Goal: Task Accomplishment & Management: Manage account settings

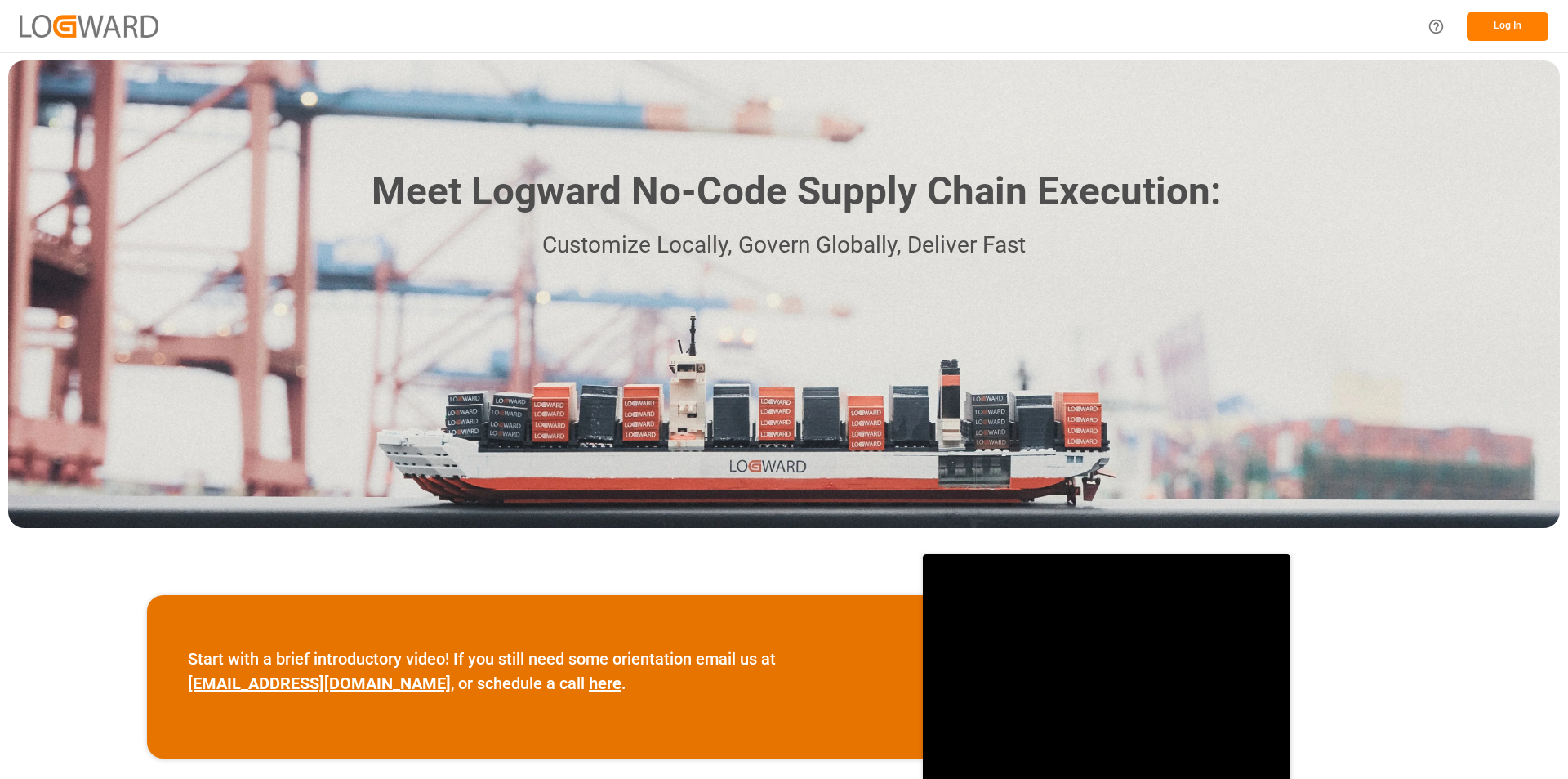
click at [1496, 25] on button "Log In" at bounding box center [1508, 26] width 82 height 29
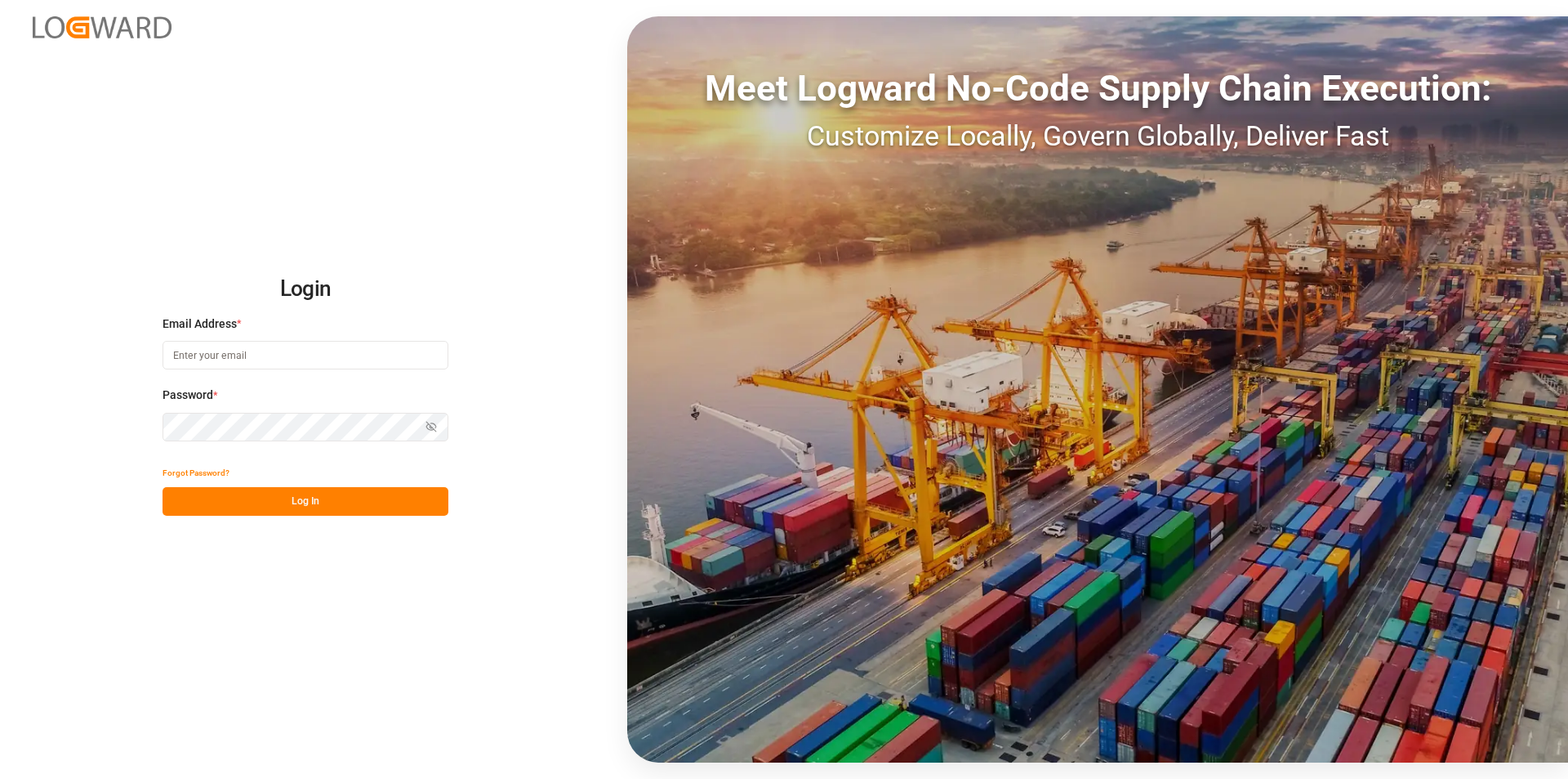
click at [218, 357] on input at bounding box center [305, 355] width 286 height 29
paste input "e.delwaulle@mueller-chemikalien.de"
type input "e.delwaulle@mueller-chemikalien.de"
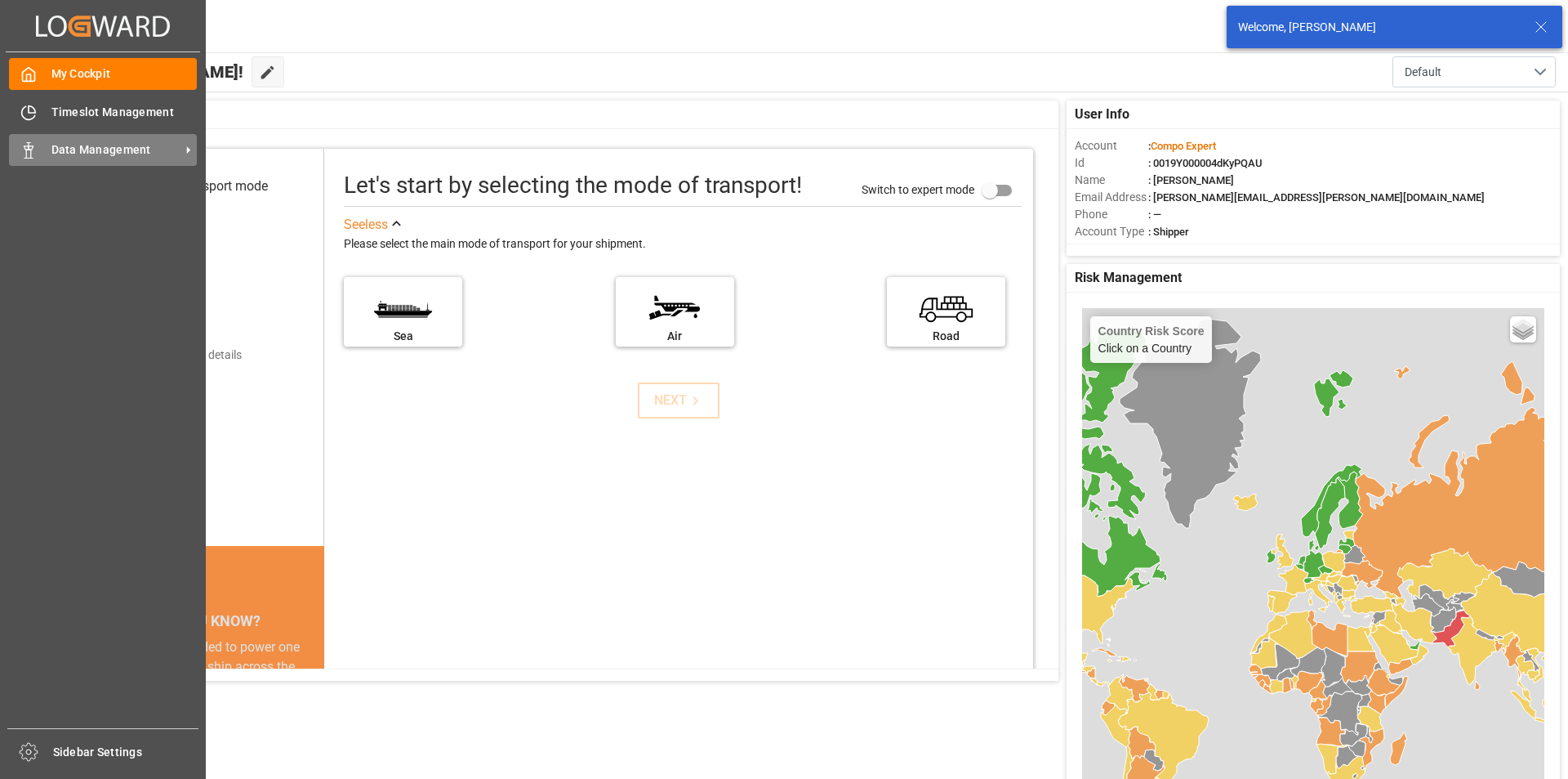
click at [35, 135] on div "Data Management Data Management" at bounding box center [103, 150] width 188 height 32
click at [26, 143] on icon at bounding box center [29, 151] width 17 height 17
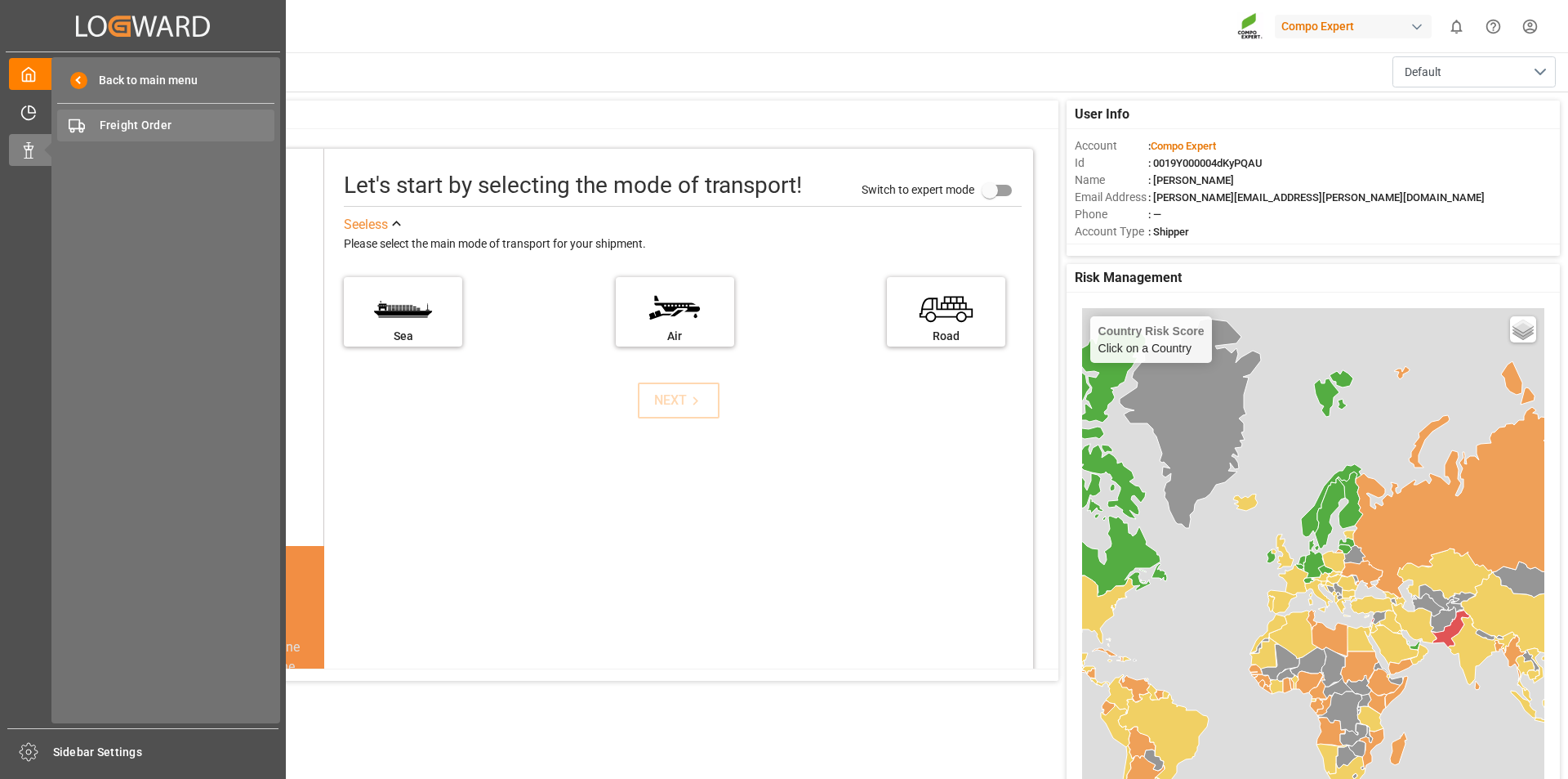
click at [146, 125] on span "Freight Order" at bounding box center [187, 125] width 175 height 17
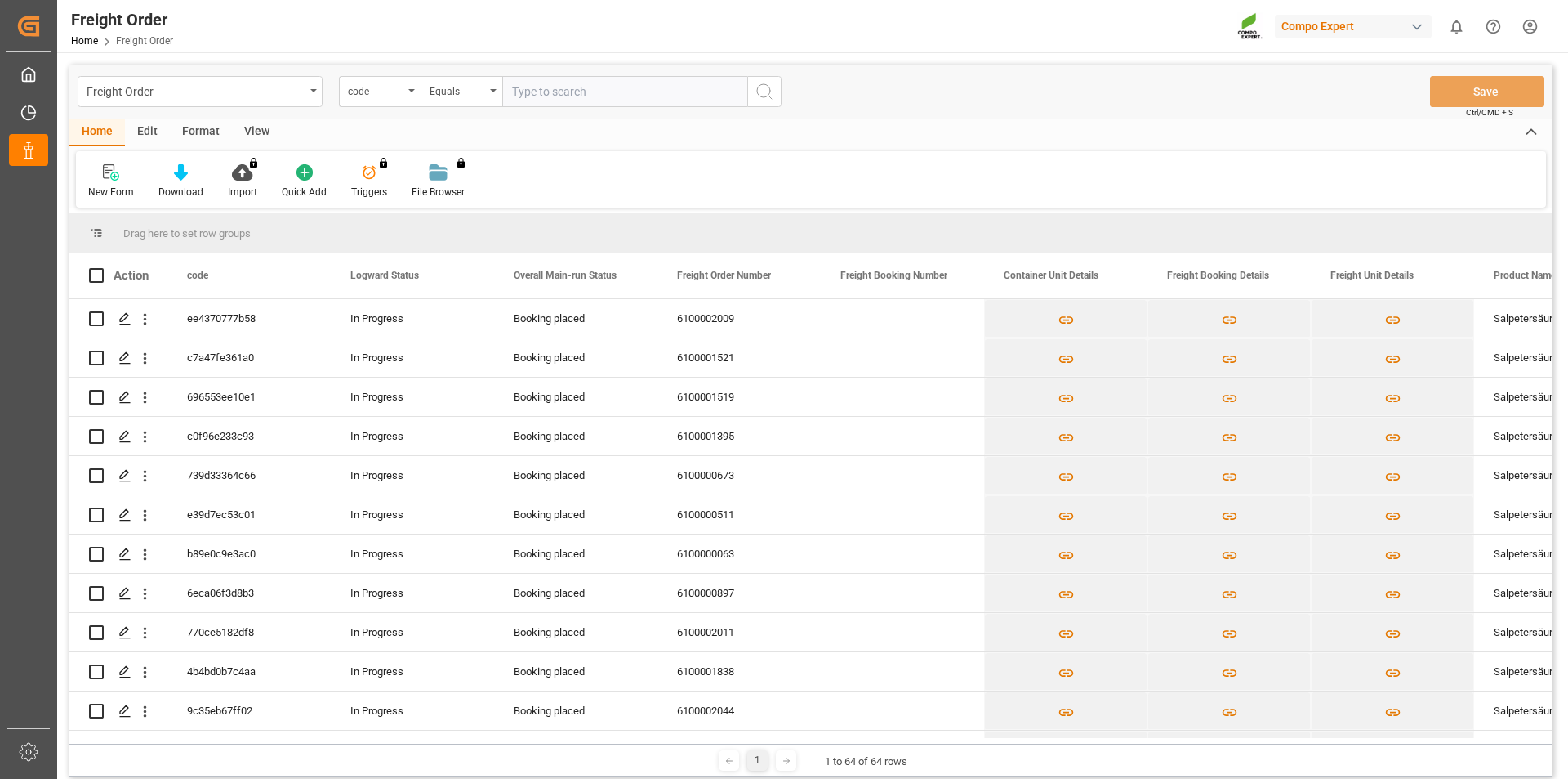
click at [1526, 28] on html "Created by potrace 1.15, written by Peter Selinger 2001-2017 Created by potrace…" at bounding box center [784, 389] width 1568 height 779
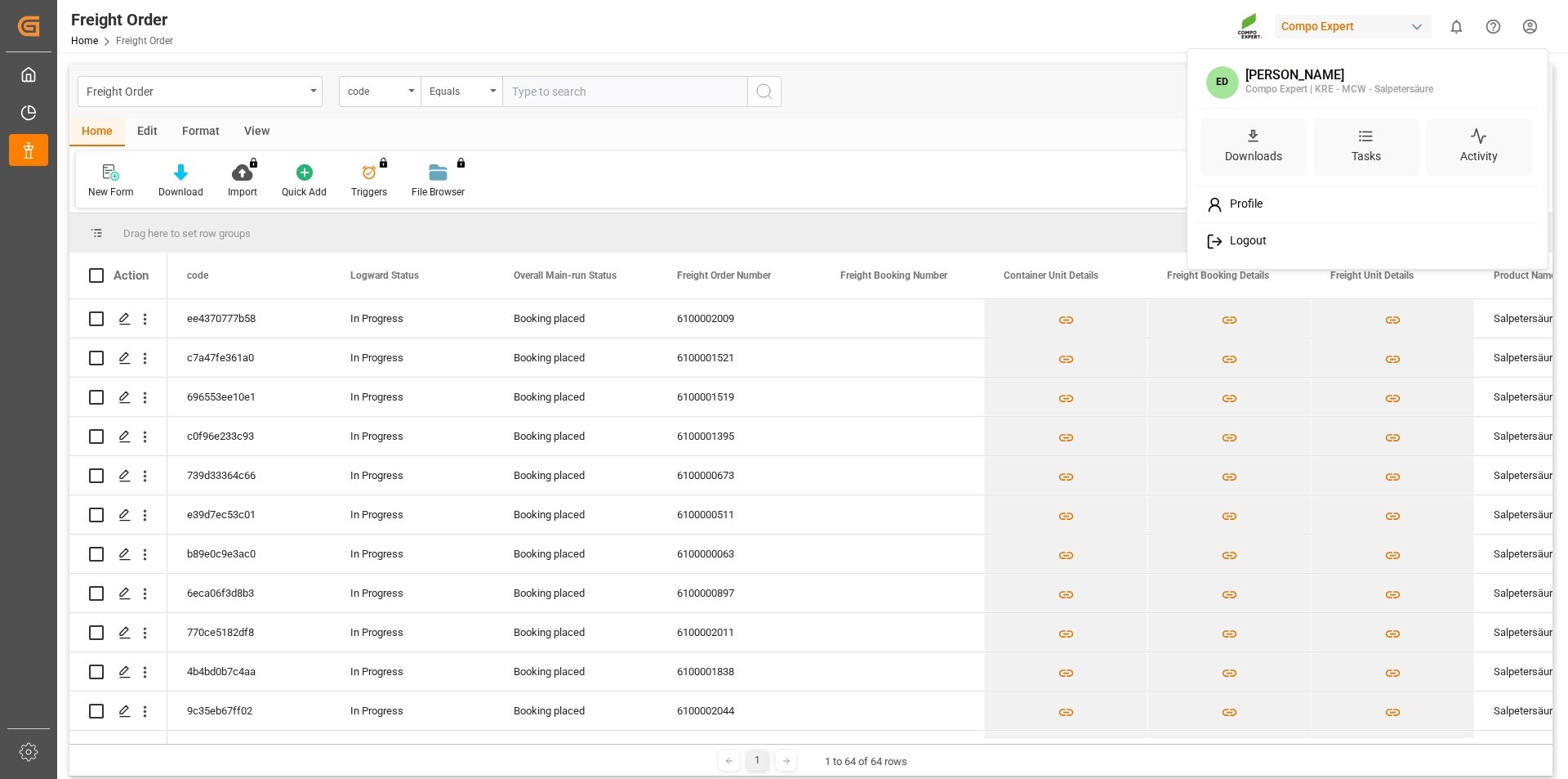
click at [1254, 242] on span "Logout" at bounding box center [1245, 241] width 43 height 15
